Goal: Check status

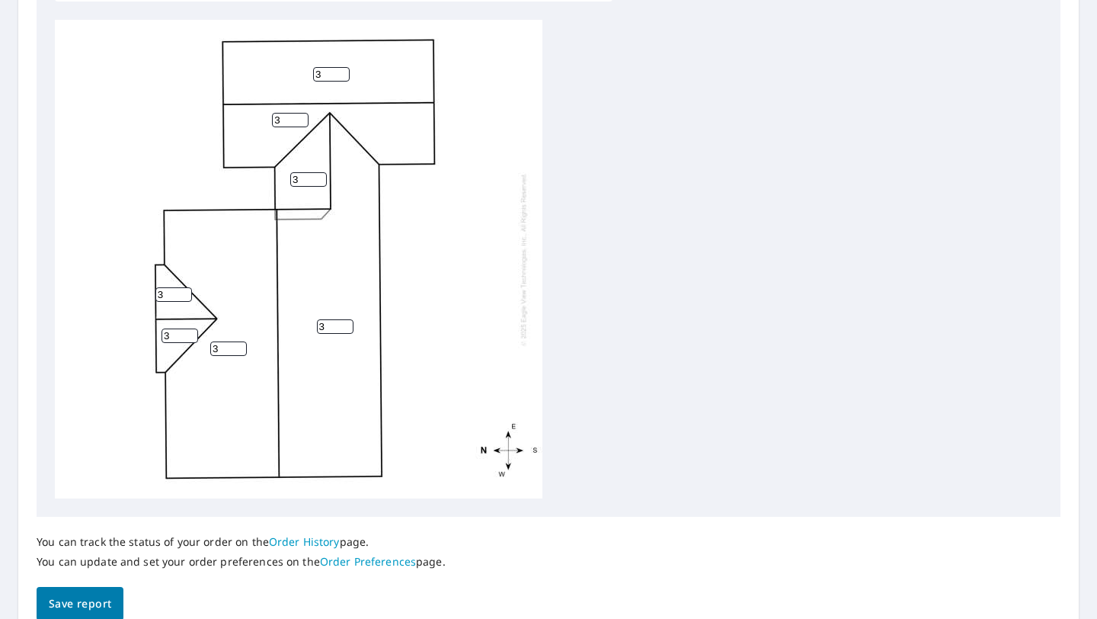
scroll to position [560, 0]
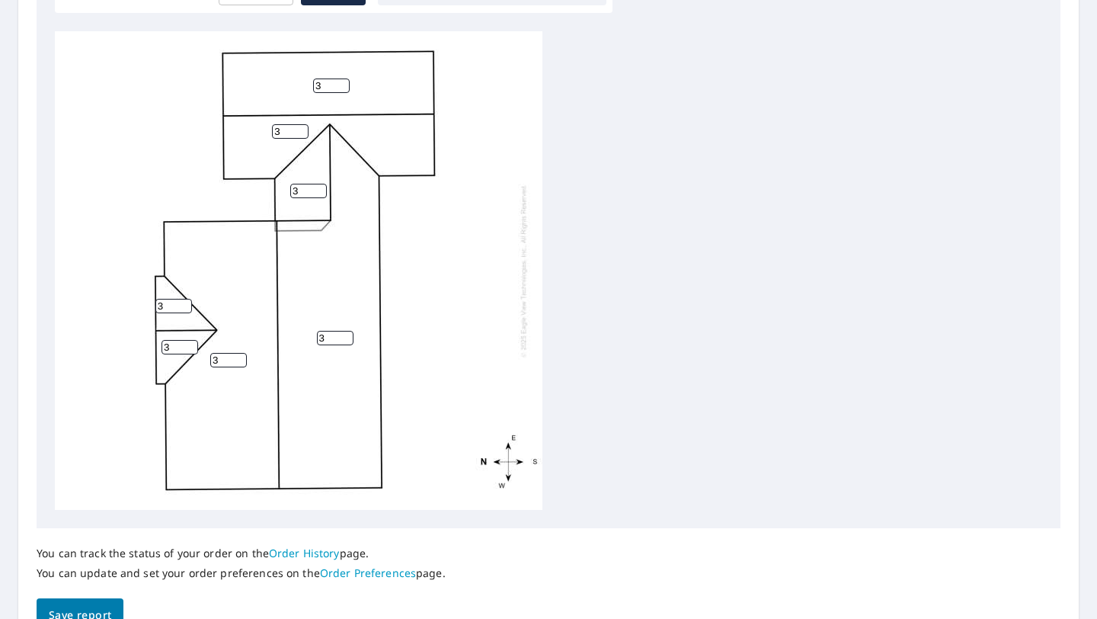
click at [318, 555] on link "Order History" at bounding box center [304, 553] width 71 height 14
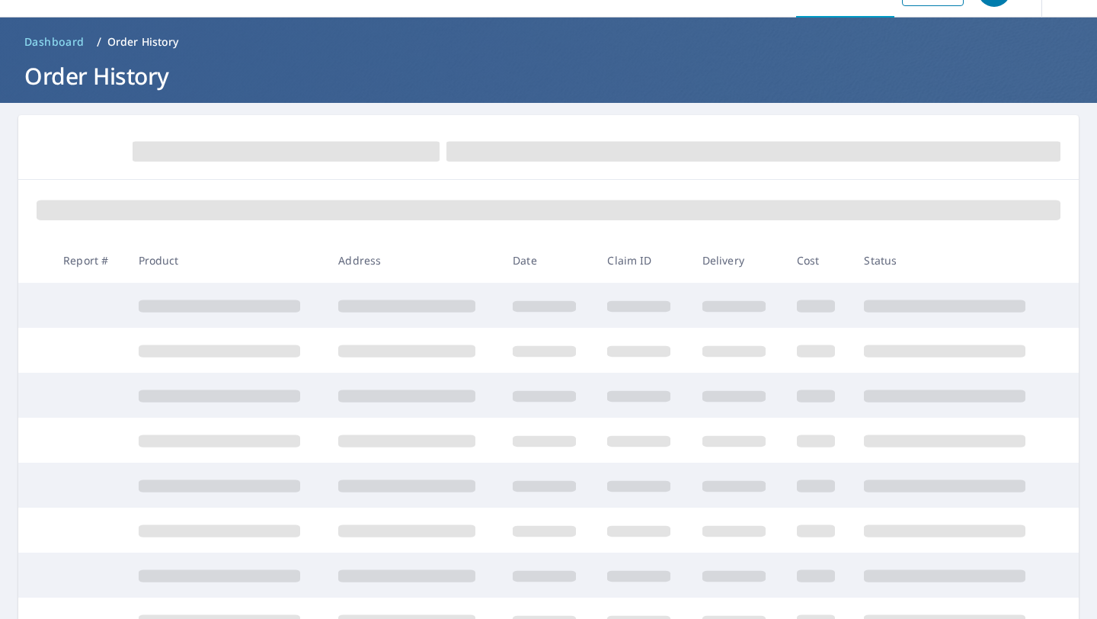
scroll to position [45, 0]
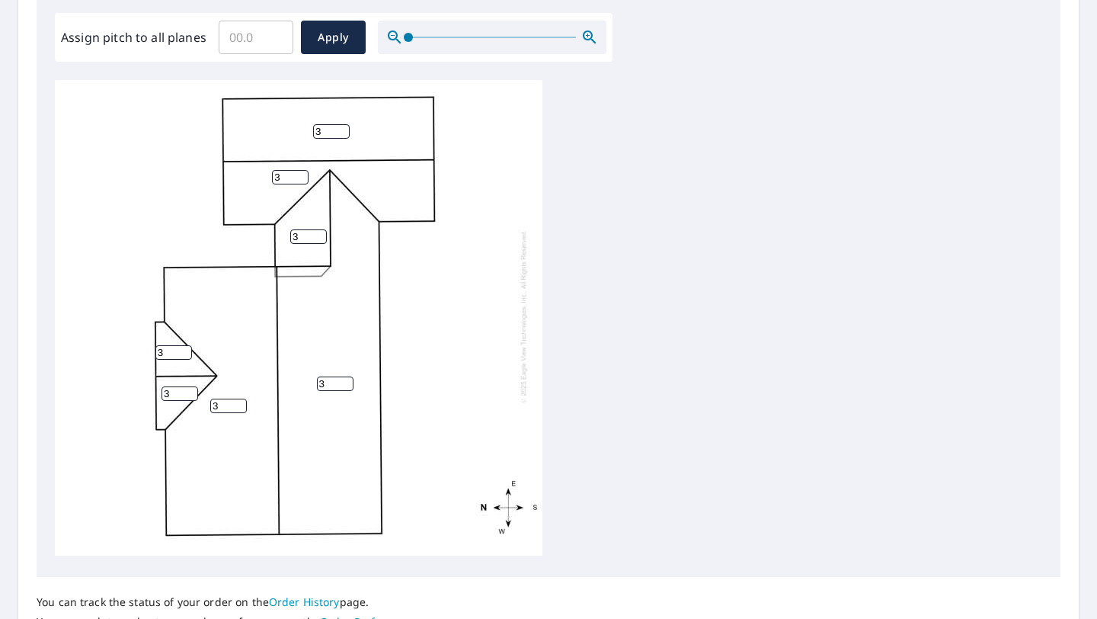
scroll to position [462, 0]
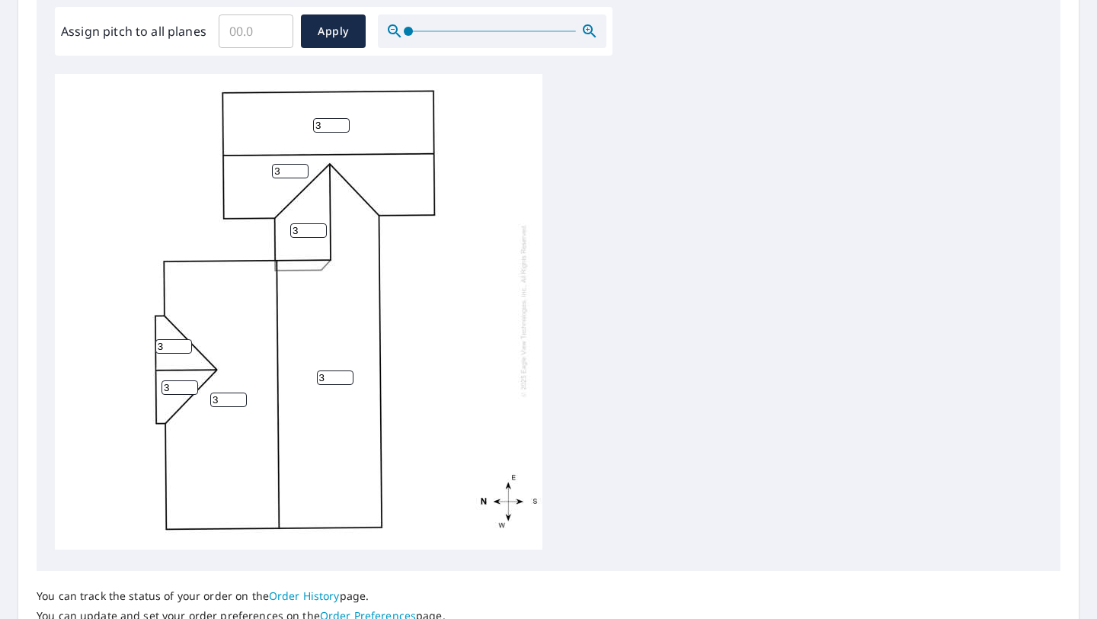
click at [317, 321] on div "3 3 3 3 3 3 3" at bounding box center [299, 310] width 488 height 478
drag, startPoint x: 146, startPoint y: 78, endPoint x: 367, endPoint y: 269, distance: 292.3
click at [367, 269] on div "3 3 3 3 3 3 3" at bounding box center [299, 310] width 488 height 478
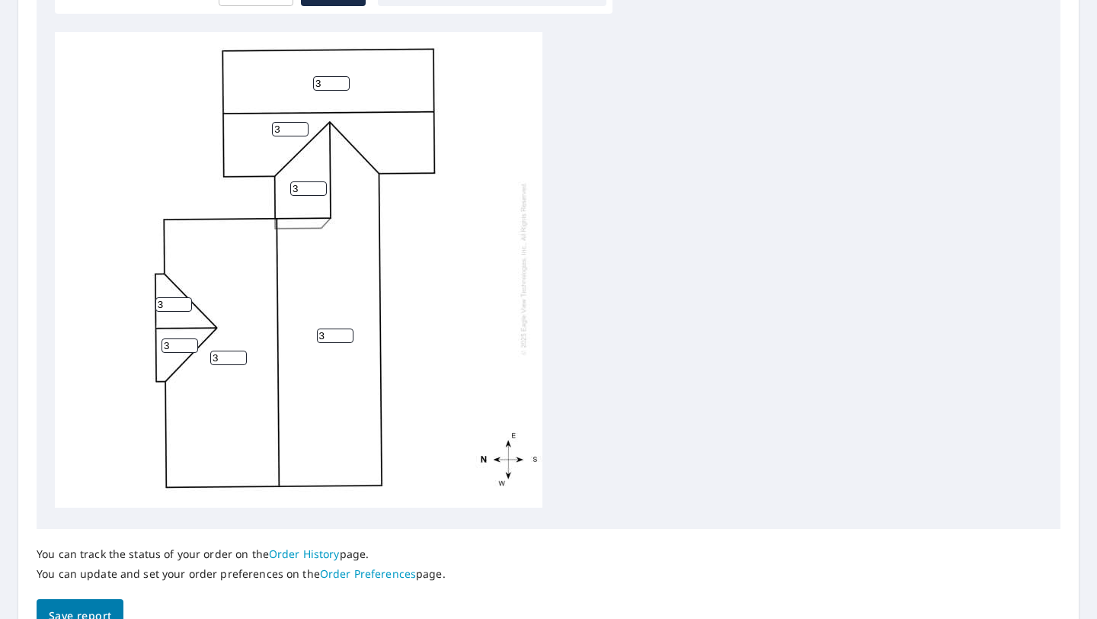
scroll to position [496, 0]
